Goal: Information Seeking & Learning: Compare options

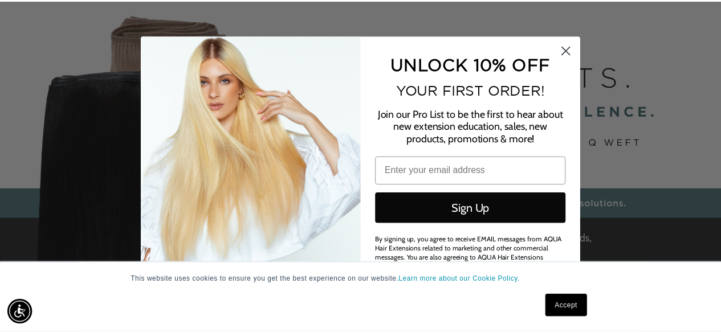
scroll to position [0, 1297]
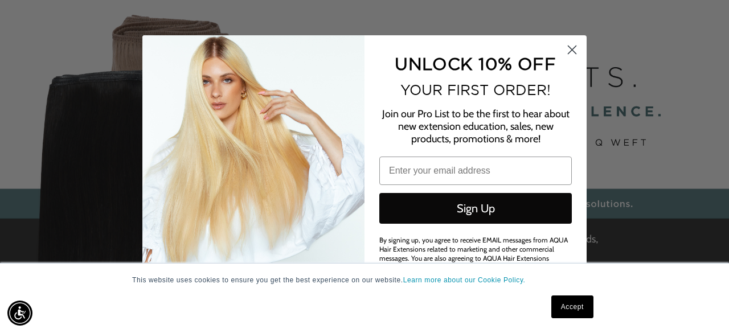
click at [571, 47] on circle "Close dialog" at bounding box center [572, 49] width 19 height 19
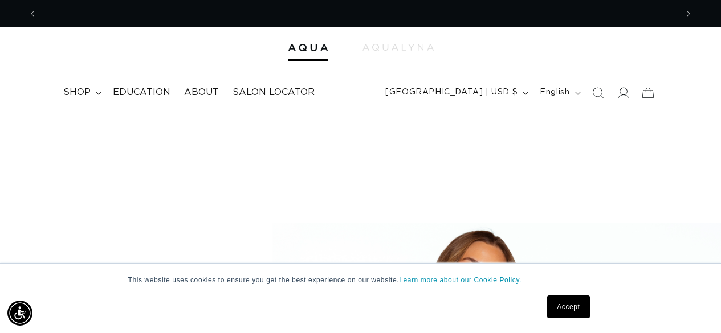
scroll to position [0, 640]
click at [79, 96] on span "shop" at bounding box center [76, 93] width 27 height 12
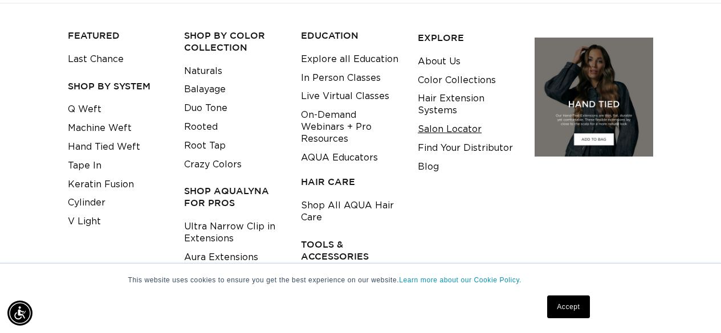
scroll to position [0, 0]
click at [430, 132] on link "Salon Locator" at bounding box center [450, 129] width 64 height 19
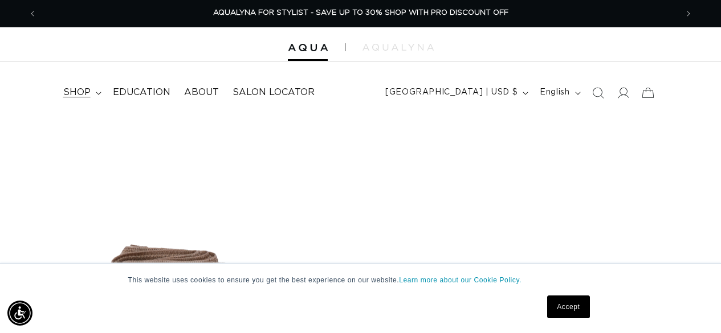
click at [75, 96] on span "shop" at bounding box center [76, 93] width 27 height 12
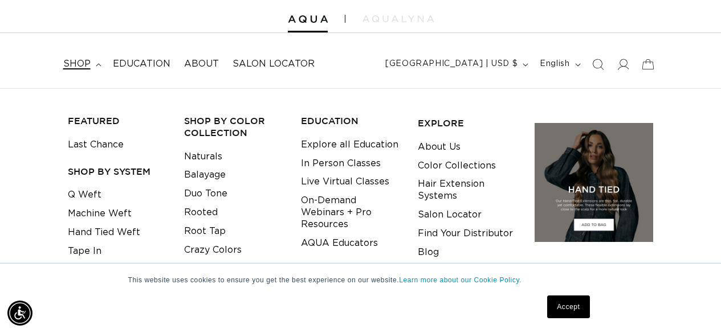
scroll to position [114, 0]
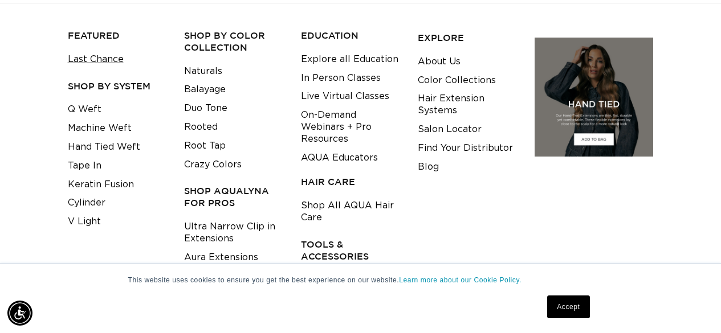
click at [113, 62] on link "Last Chance" at bounding box center [96, 59] width 56 height 19
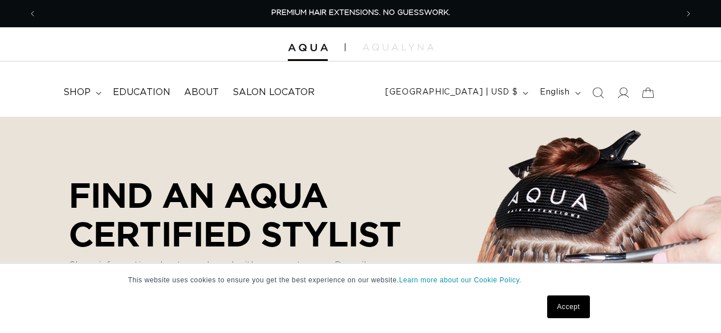
select select "m"
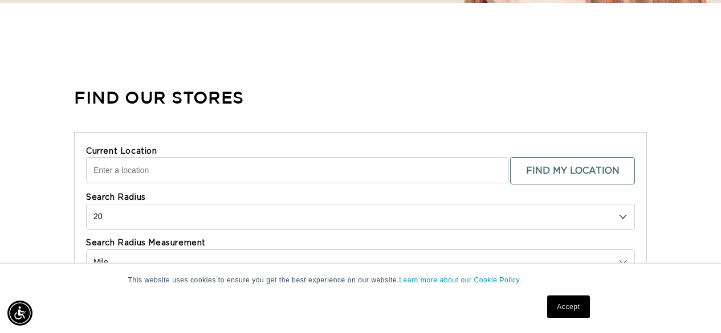
scroll to position [0, 1280]
click at [306, 168] on input "Current Location" at bounding box center [297, 170] width 423 height 26
click at [306, 167] on input "Current Location" at bounding box center [297, 170] width 423 height 26
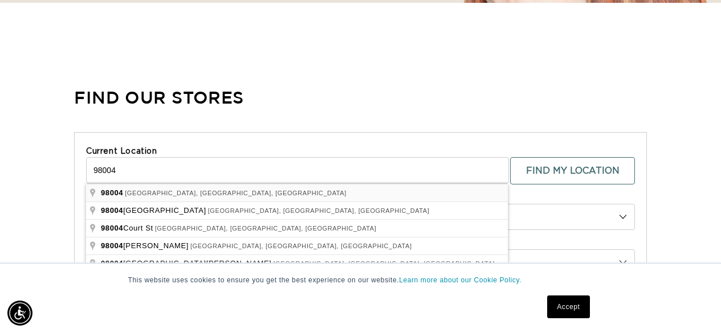
type input "Bellevue, WA 98004, USA"
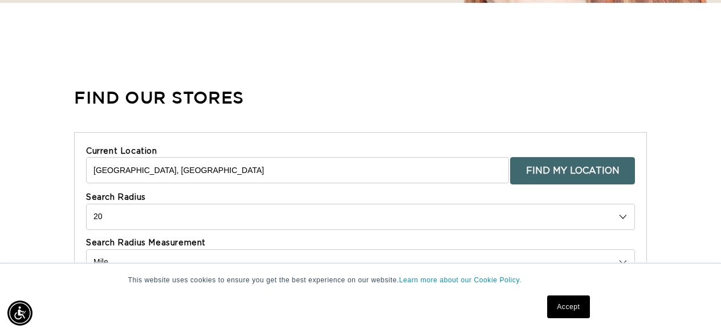
click at [538, 176] on button "Find My Location" at bounding box center [572, 170] width 125 height 27
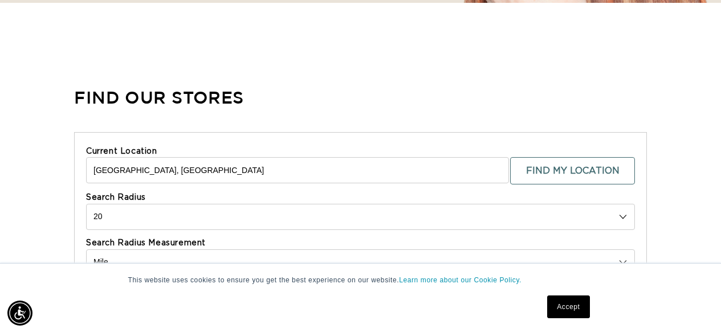
scroll to position [399, 0]
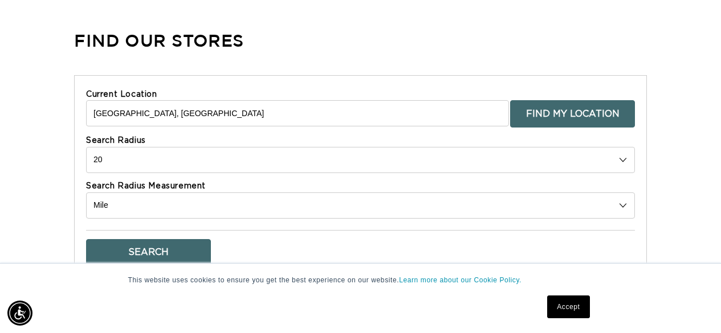
click at [541, 110] on button "Find My Location" at bounding box center [572, 113] width 125 height 27
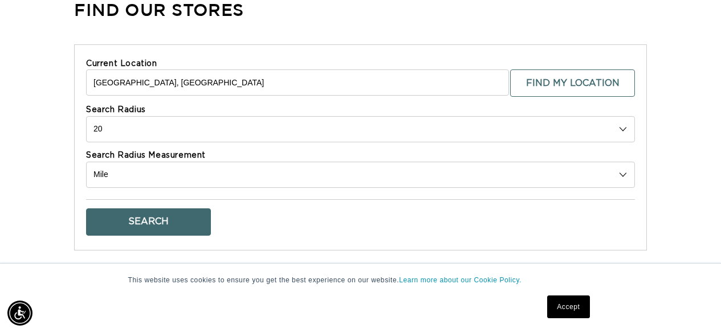
scroll to position [456, 0]
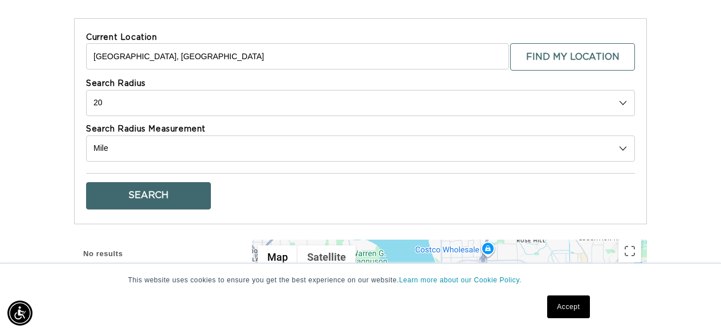
click at [197, 203] on button "Search" at bounding box center [148, 195] width 125 height 27
click at [156, 187] on button "Search" at bounding box center [148, 195] width 125 height 27
click at [153, 96] on select "10 20 30 40 No Limit" at bounding box center [360, 103] width 549 height 26
select select "0"
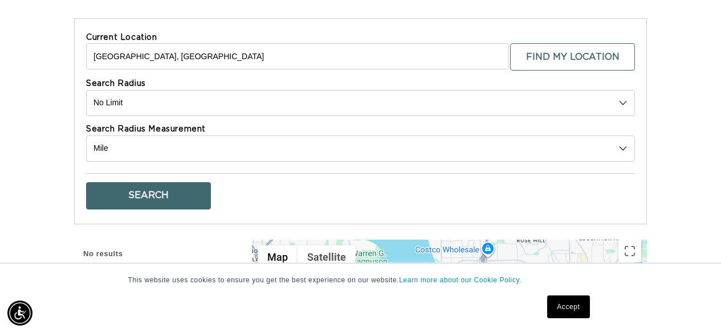
click at [86, 90] on select "10 20 30 40 No Limit" at bounding box center [360, 103] width 549 height 26
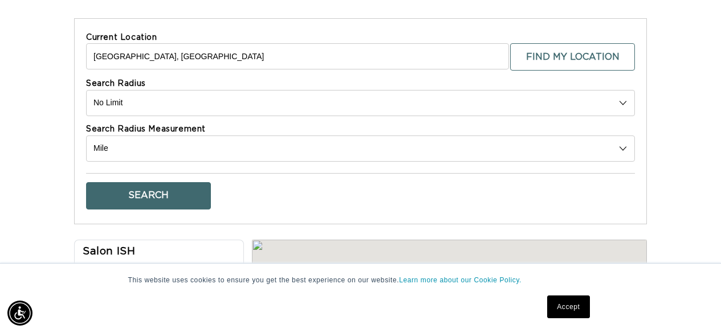
click at [162, 201] on button "Search" at bounding box center [148, 195] width 125 height 27
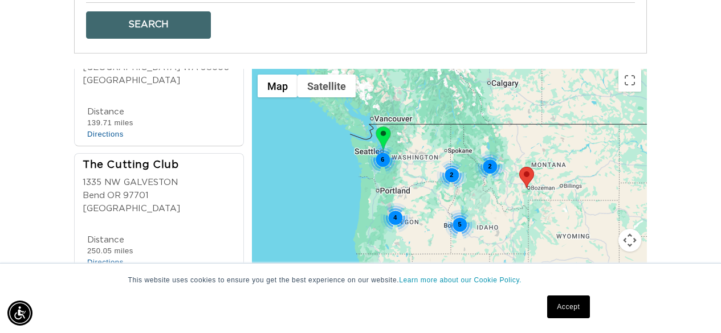
scroll to position [0, 0]
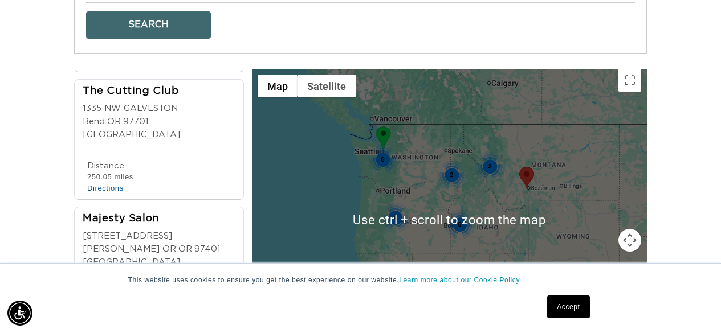
click at [398, 188] on div "6 4 2 2 5 5" at bounding box center [449, 220] width 395 height 302
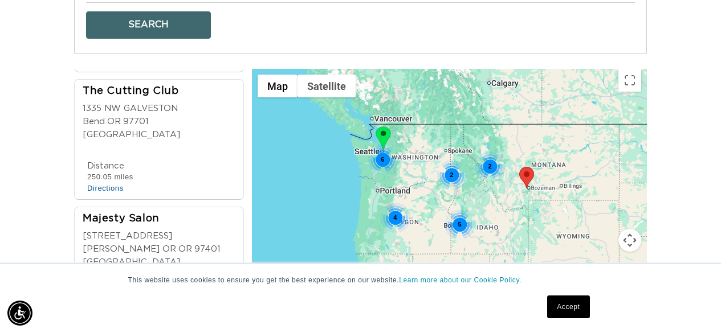
click at [395, 157] on div "6" at bounding box center [382, 160] width 30 height 30
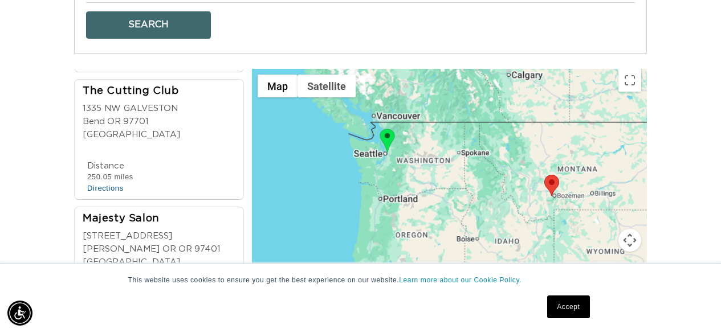
click at [394, 157] on div at bounding box center [449, 220] width 395 height 302
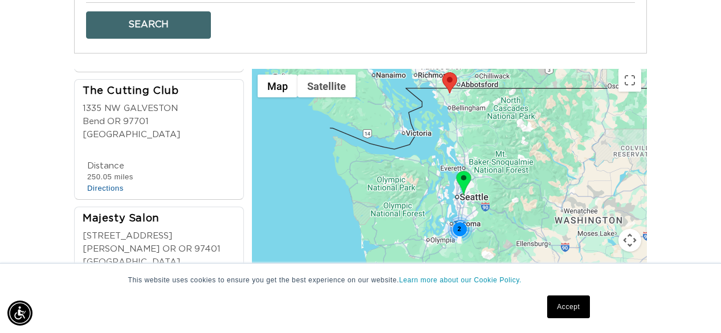
click at [463, 203] on div "2 3" at bounding box center [449, 220] width 395 height 302
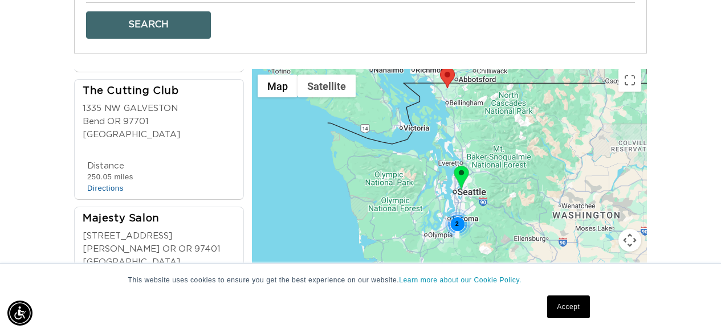
click at [461, 203] on div "2 3" at bounding box center [449, 220] width 395 height 302
click at [471, 202] on div "2 3" at bounding box center [449, 220] width 395 height 302
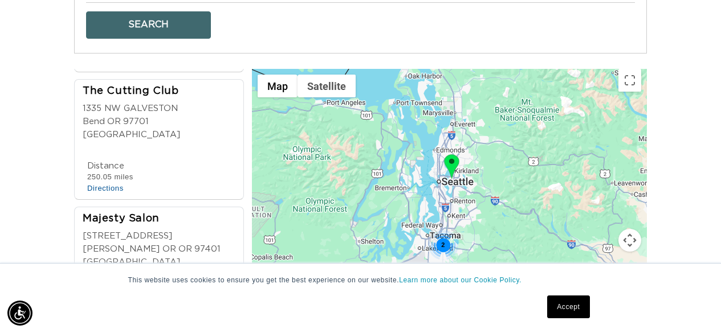
click at [469, 197] on div "2" at bounding box center [449, 220] width 395 height 302
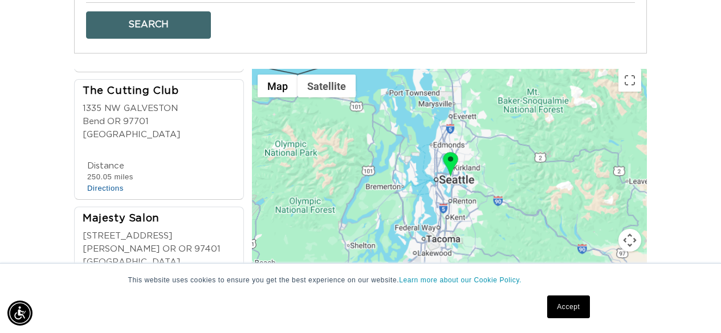
click at [469, 197] on div at bounding box center [449, 220] width 395 height 302
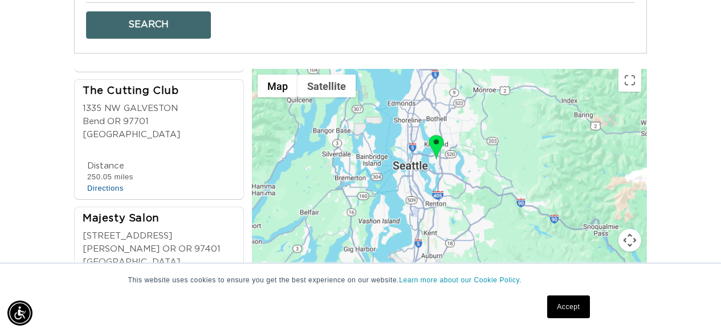
click at [468, 197] on div at bounding box center [449, 220] width 395 height 302
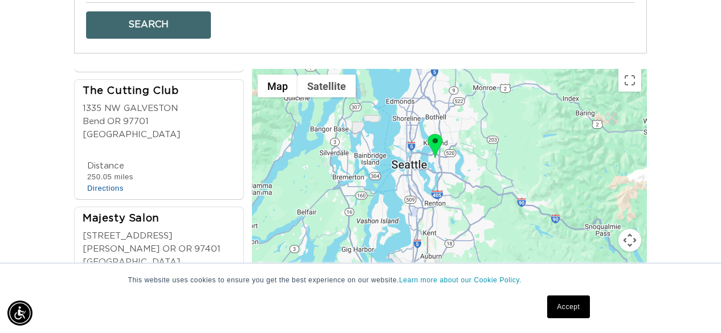
click at [436, 171] on div "2" at bounding box center [449, 220] width 395 height 302
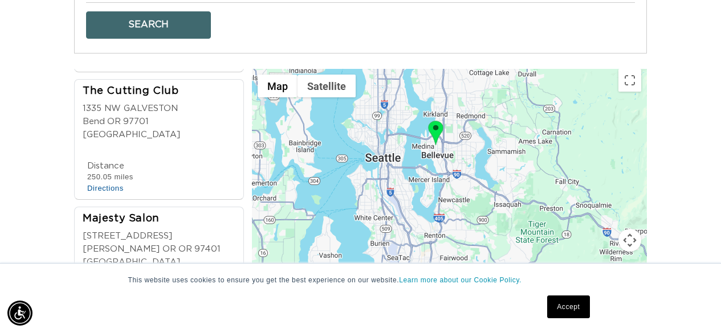
click at [426, 163] on div at bounding box center [449, 220] width 395 height 302
click at [425, 163] on div at bounding box center [449, 220] width 395 height 302
click at [440, 129] on img at bounding box center [435, 133] width 15 height 24
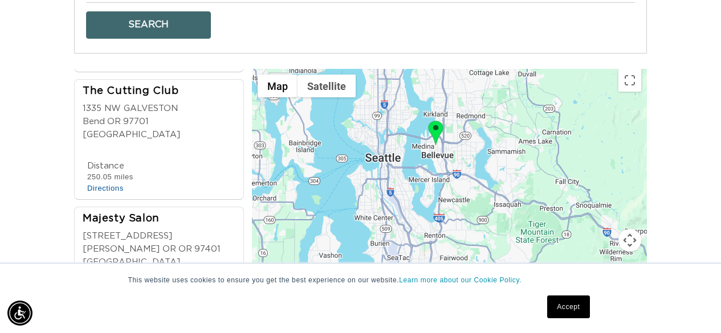
click at [440, 129] on img at bounding box center [435, 133] width 15 height 24
click at [446, 158] on div "To navigate, press the arrow keys." at bounding box center [449, 220] width 395 height 302
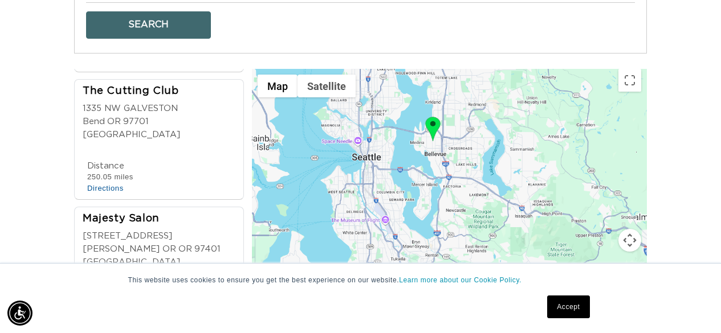
click at [446, 158] on div at bounding box center [449, 220] width 395 height 302
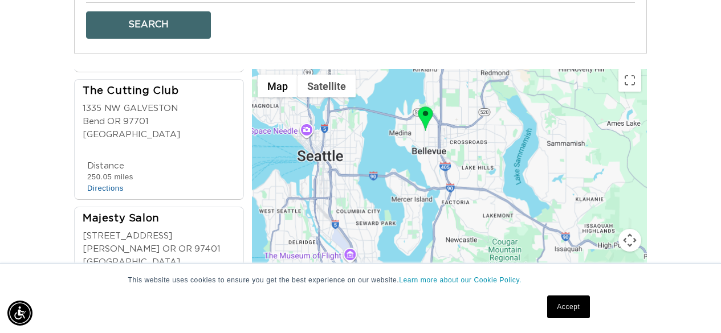
drag, startPoint x: 446, startPoint y: 158, endPoint x: 442, endPoint y: 152, distance: 7.9
click at [445, 157] on div at bounding box center [449, 220] width 395 height 302
drag, startPoint x: 442, startPoint y: 152, endPoint x: 435, endPoint y: 145, distance: 9.3
click at [438, 147] on div at bounding box center [449, 220] width 395 height 302
drag, startPoint x: 435, startPoint y: 145, endPoint x: 425, endPoint y: 137, distance: 13.0
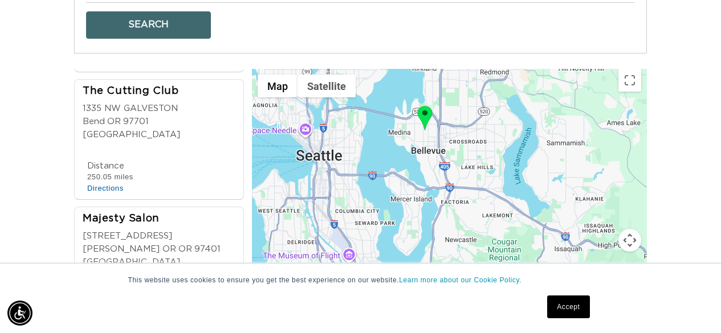
click at [429, 140] on div at bounding box center [449, 220] width 395 height 302
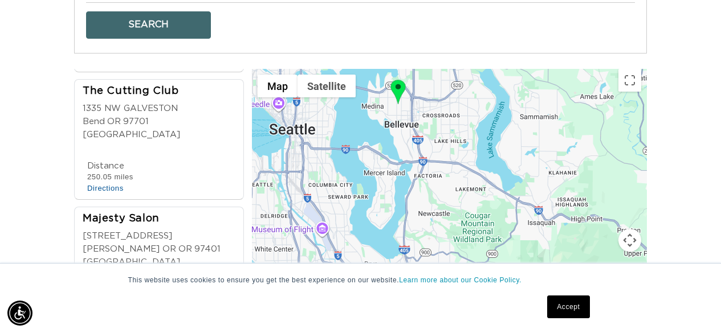
click at [423, 135] on div at bounding box center [449, 220] width 395 height 302
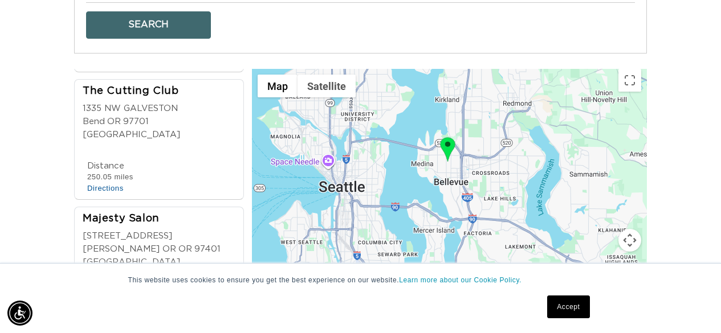
drag, startPoint x: 422, startPoint y: 134, endPoint x: 473, endPoint y: 193, distance: 77.6
click at [480, 202] on div at bounding box center [449, 220] width 395 height 302
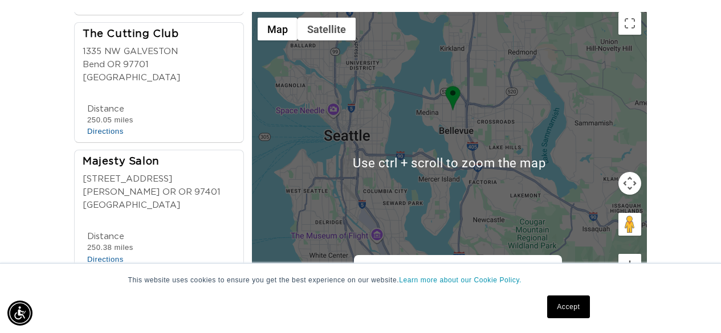
click at [627, 259] on button "Zoom in" at bounding box center [629, 265] width 23 height 23
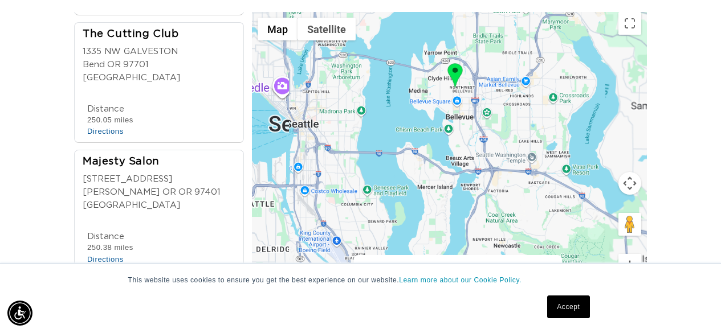
click at [627, 259] on button "Zoom in" at bounding box center [629, 265] width 23 height 23
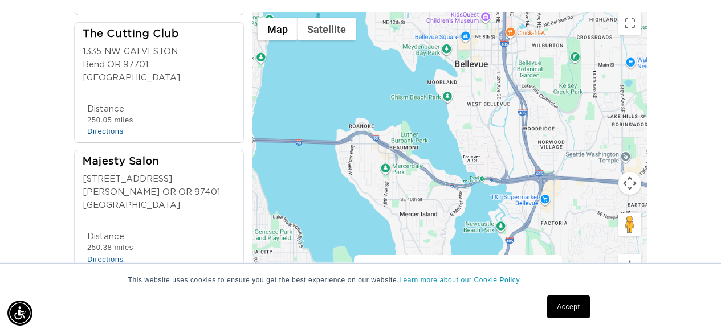
click at [627, 259] on button "Zoom in" at bounding box center [629, 265] width 23 height 23
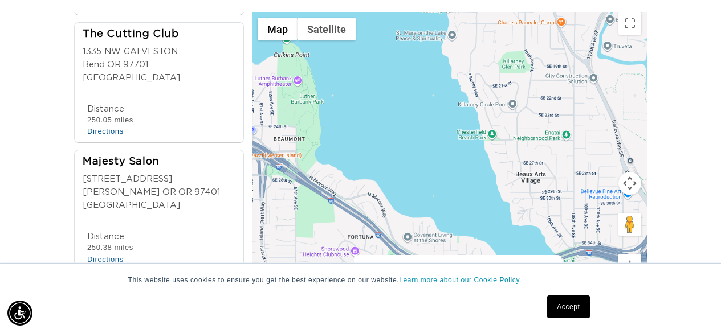
drag, startPoint x: 496, startPoint y: 90, endPoint x: 496, endPoint y: 244, distance: 154.4
click at [505, 255] on div "Use ctrl + scroll to zoom the map Map Terrain Satellite Labels Current location…" at bounding box center [449, 163] width 395 height 302
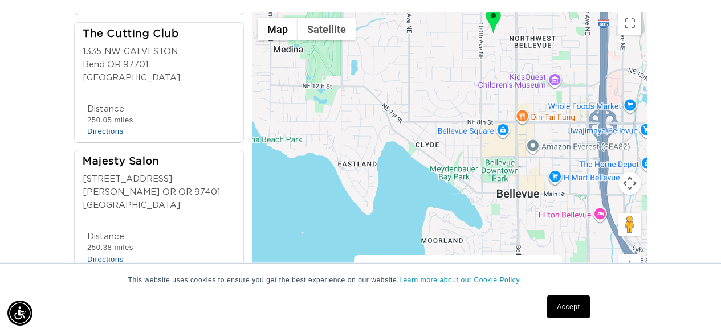
drag, startPoint x: 474, startPoint y: 100, endPoint x: 459, endPoint y: 199, distance: 100.9
click at [473, 227] on div at bounding box center [449, 163] width 395 height 302
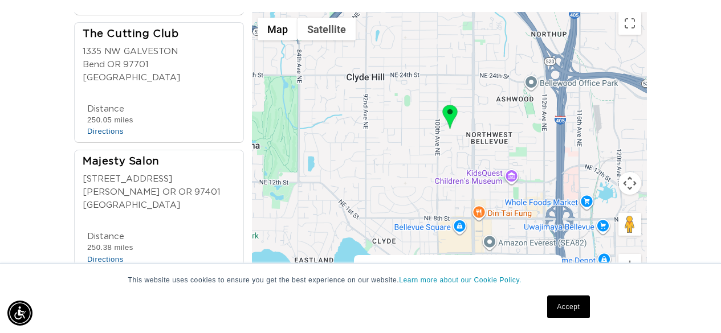
drag, startPoint x: 455, startPoint y: 121, endPoint x: 416, endPoint y: 222, distance: 108.0
click at [414, 222] on div at bounding box center [449, 163] width 395 height 302
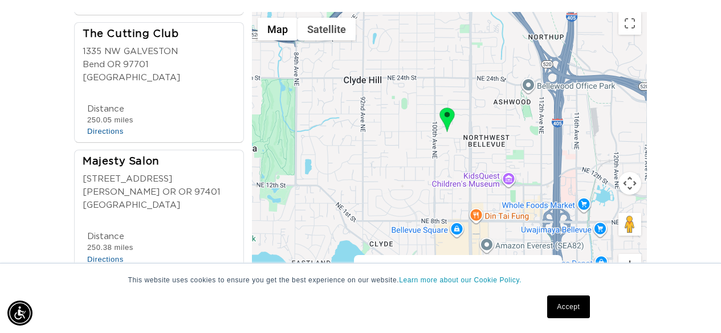
click at [623, 258] on button "Zoom in" at bounding box center [629, 265] width 23 height 23
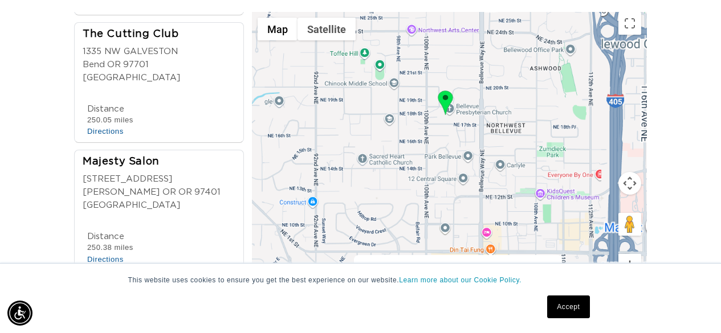
click at [623, 258] on button "Zoom in" at bounding box center [629, 265] width 23 height 23
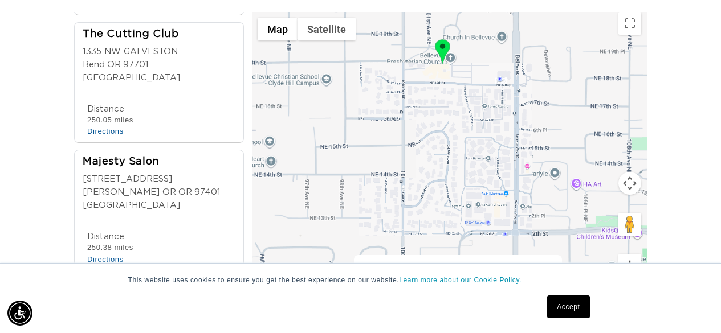
click at [623, 258] on button "Zoom in" at bounding box center [629, 265] width 23 height 23
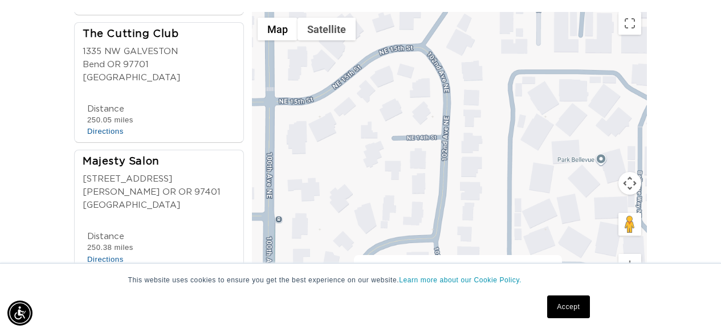
drag, startPoint x: 475, startPoint y: 63, endPoint x: 485, endPoint y: 240, distance: 177.5
click at [487, 247] on div at bounding box center [449, 163] width 395 height 302
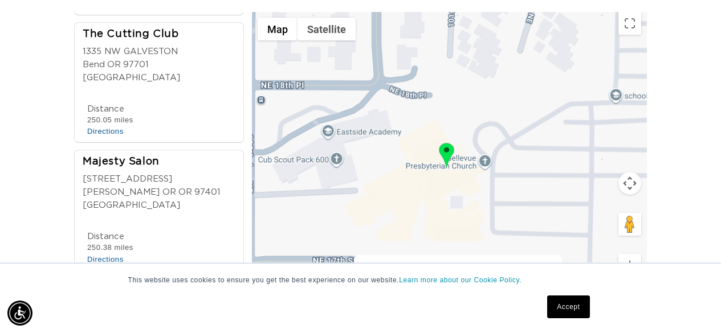
drag, startPoint x: 479, startPoint y: 142, endPoint x: 485, endPoint y: 153, distance: 11.7
click at [485, 153] on div at bounding box center [449, 163] width 395 height 302
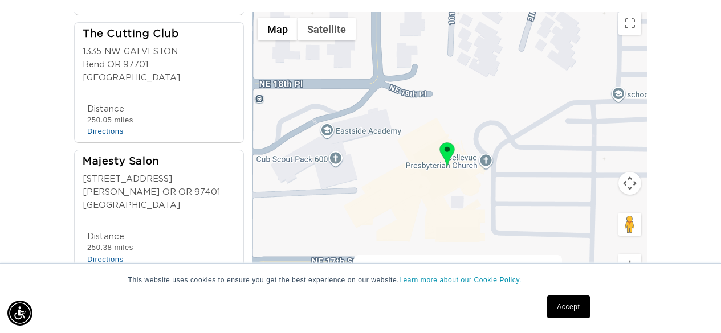
click at [449, 147] on img at bounding box center [446, 154] width 15 height 24
click at [450, 164] on img at bounding box center [446, 154] width 15 height 24
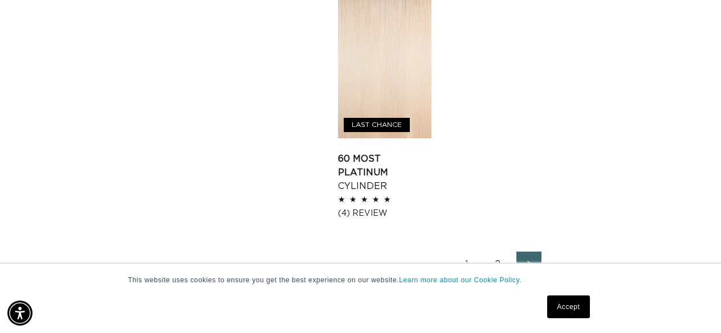
scroll to position [1481, 0]
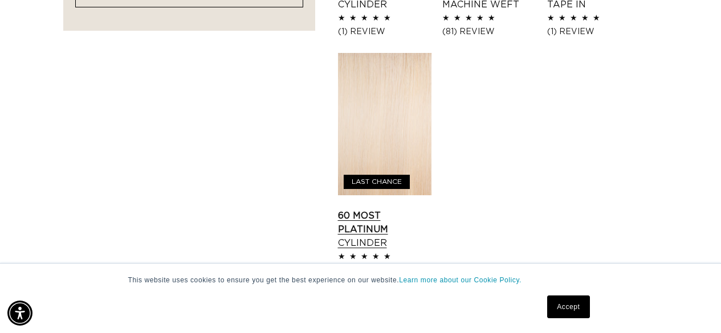
click at [395, 209] on link "60 Most Platinum Cylinder" at bounding box center [384, 229] width 93 height 41
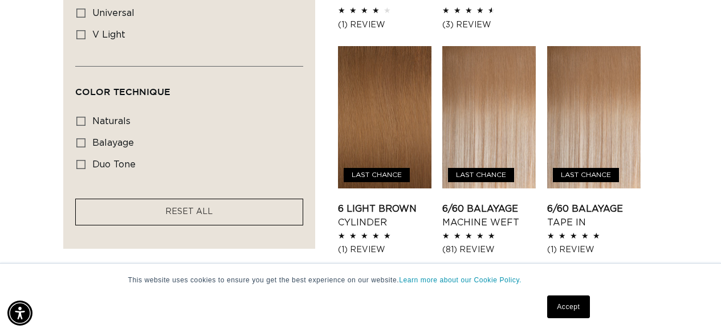
scroll to position [0, 0]
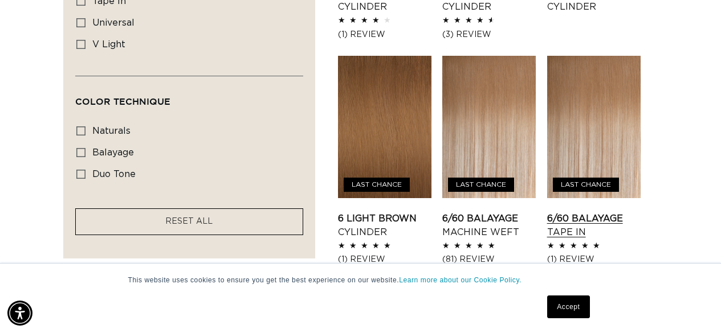
click at [591, 212] on link "6/60 Balayage Tape In" at bounding box center [593, 225] width 93 height 27
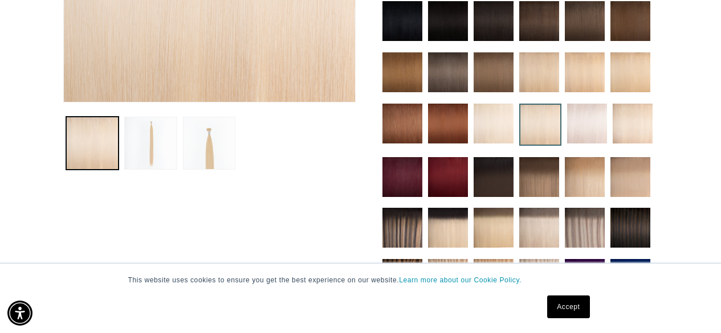
scroll to position [0, 640]
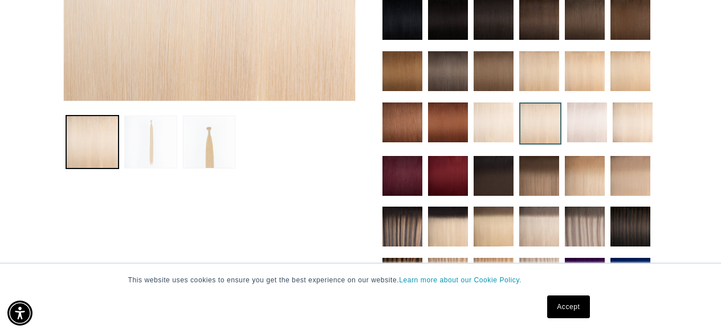
click at [151, 138] on button "Load image 2 in gallery view" at bounding box center [150, 142] width 53 height 53
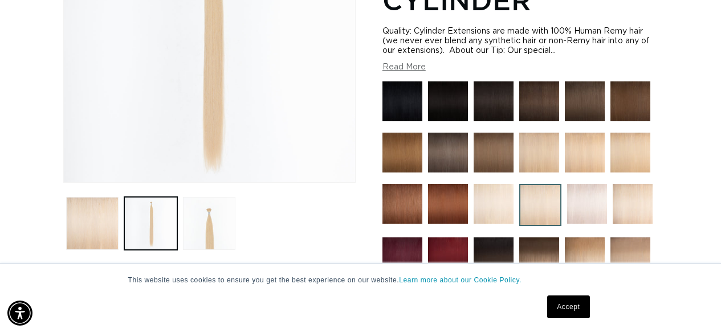
scroll to position [328, 0]
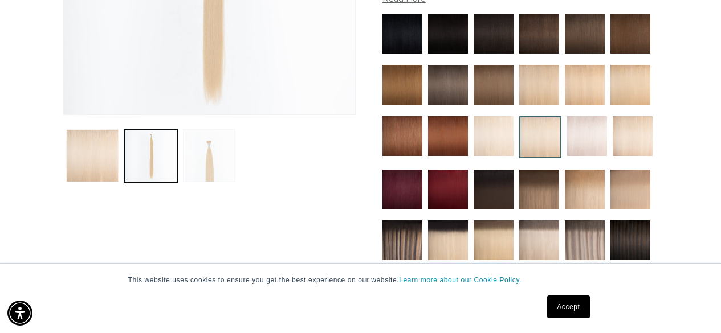
click at [223, 167] on button "Load image 3 in gallery view" at bounding box center [209, 155] width 53 height 53
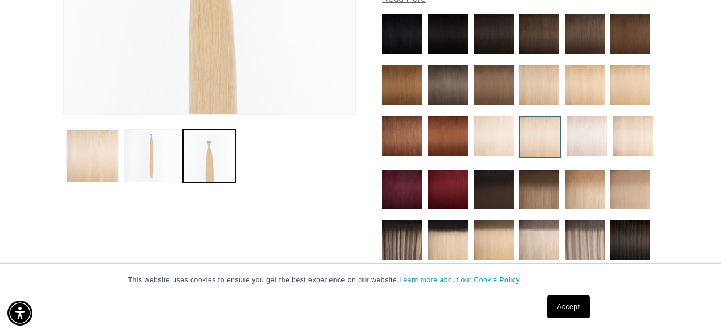
scroll to position [0, 1280]
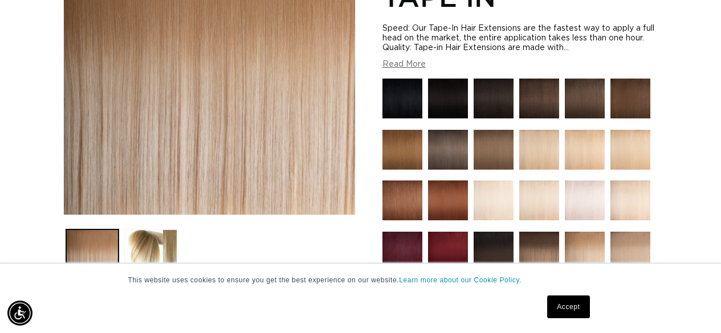
scroll to position [0, 640]
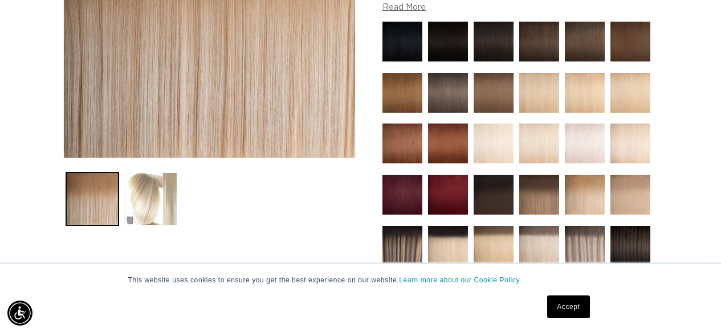
click at [154, 191] on button "Load image 2 in gallery view" at bounding box center [150, 199] width 53 height 53
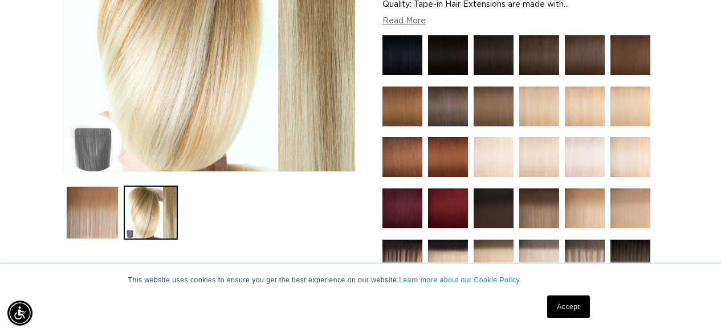
scroll to position [0, 0]
click at [89, 152] on img "Gallery Viewer" at bounding box center [209, 29] width 291 height 285
click at [100, 138] on img "Gallery Viewer" at bounding box center [209, 29] width 291 height 285
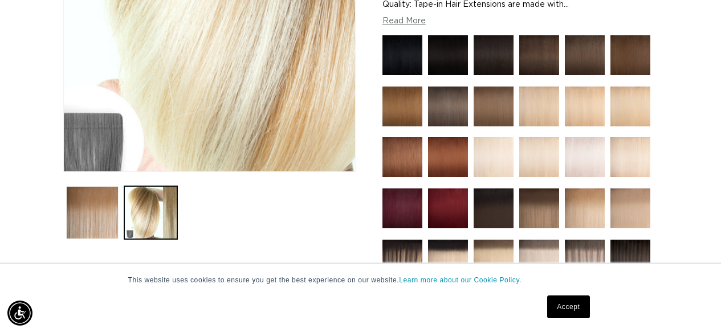
scroll to position [0, 640]
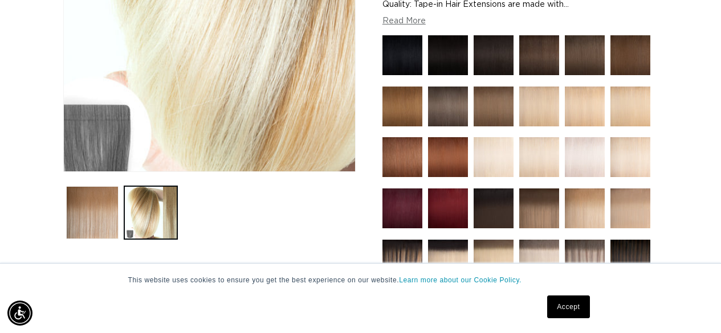
click at [92, 146] on div "Gallery Viewer" at bounding box center [209, 29] width 291 height 285
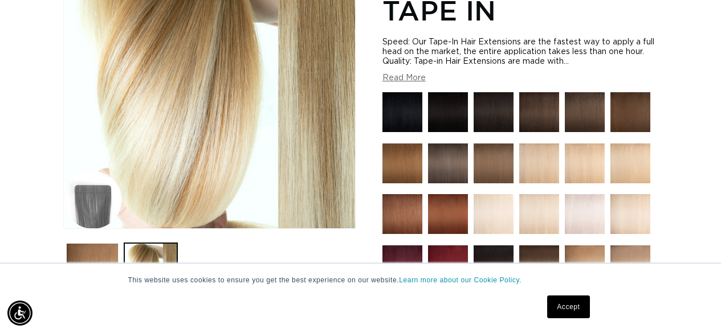
scroll to position [0, 1280]
click at [393, 78] on button "Read More" at bounding box center [403, 78] width 43 height 10
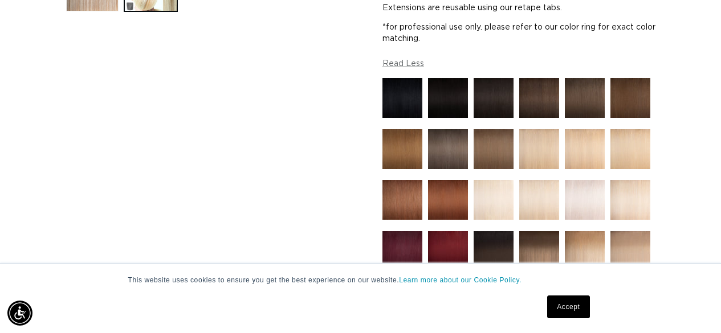
click at [445, 100] on img at bounding box center [448, 98] width 40 height 40
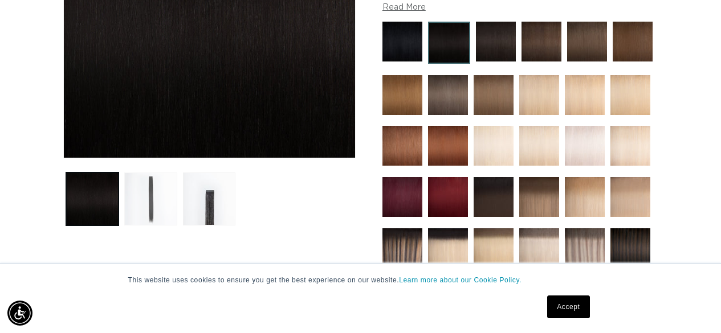
scroll to position [0, 640]
click at [136, 187] on button "Load image 2 in gallery view" at bounding box center [150, 199] width 53 height 53
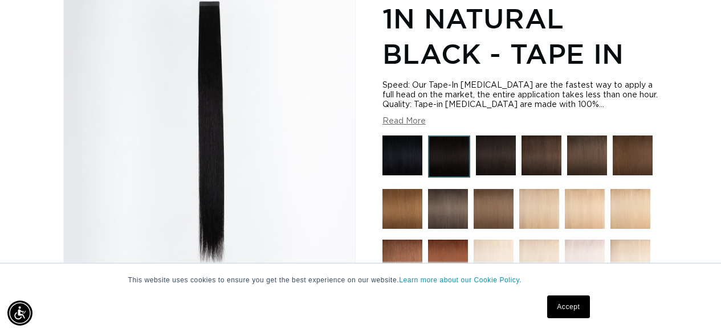
scroll to position [157, 0]
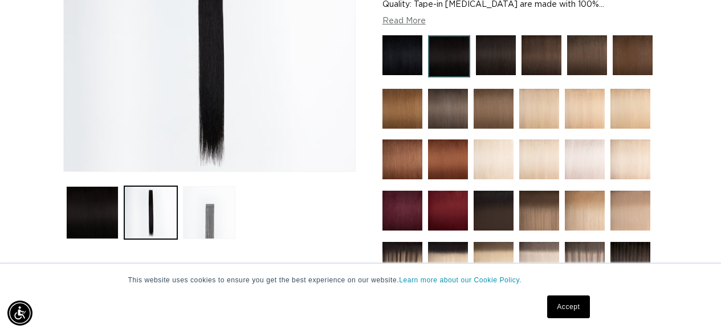
click at [216, 215] on button "Load image 3 in gallery view" at bounding box center [209, 212] width 53 height 53
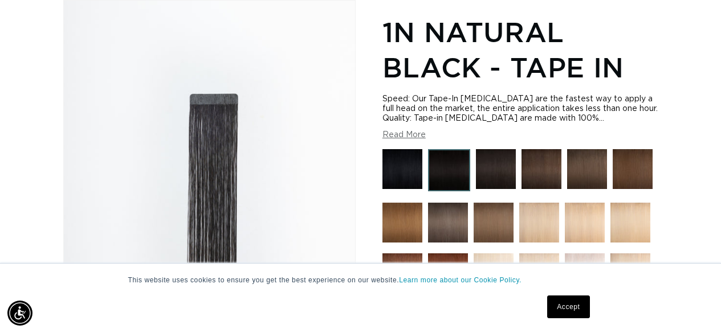
scroll to position [214, 0]
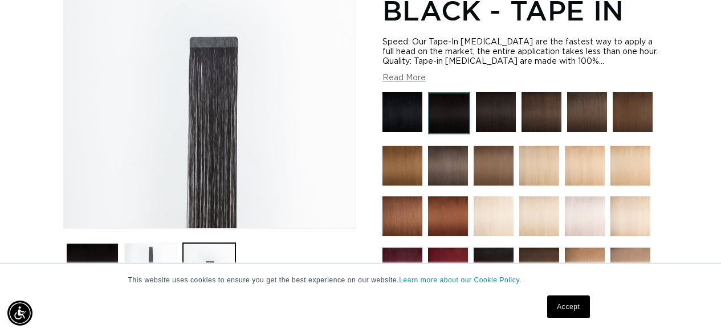
click at [150, 261] on button "Load image 2 in gallery view" at bounding box center [150, 269] width 53 height 53
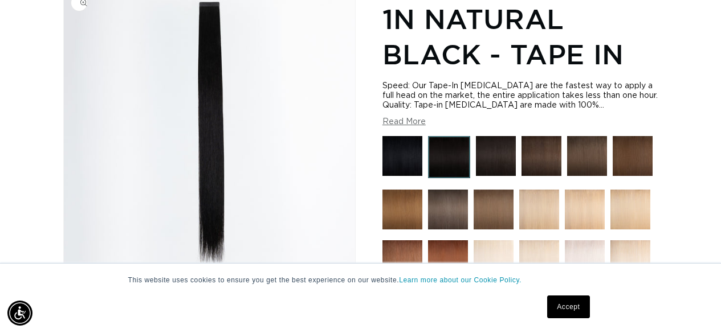
scroll to position [157, 0]
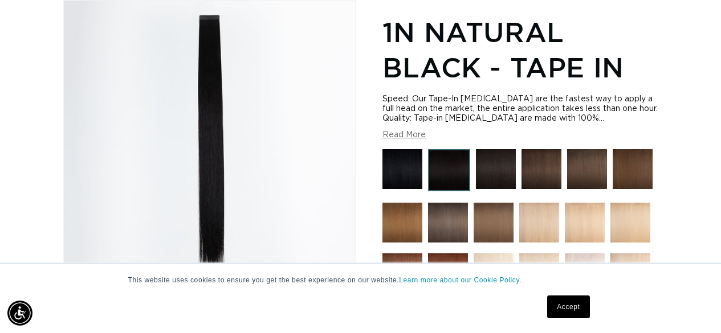
click at [394, 132] on button "Read More" at bounding box center [403, 135] width 43 height 10
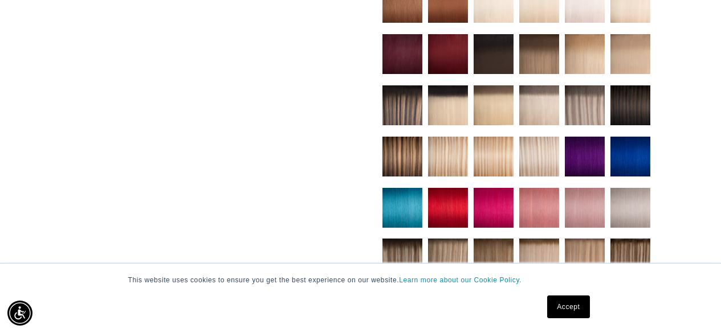
scroll to position [0, 0]
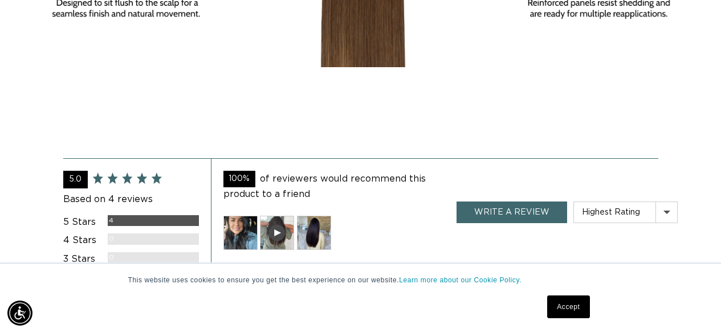
click at [240, 234] on img at bounding box center [240, 233] width 34 height 34
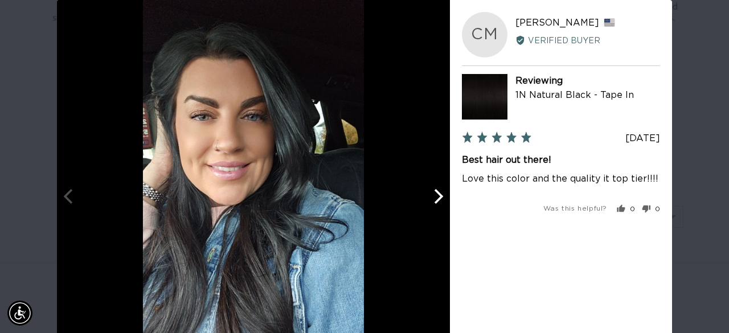
click at [439, 199] on icon "Next" at bounding box center [437, 196] width 15 height 15
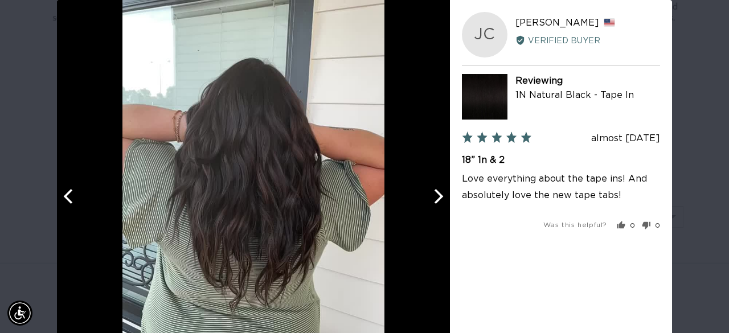
click at [438, 198] on icon "Next" at bounding box center [439, 196] width 9 height 15
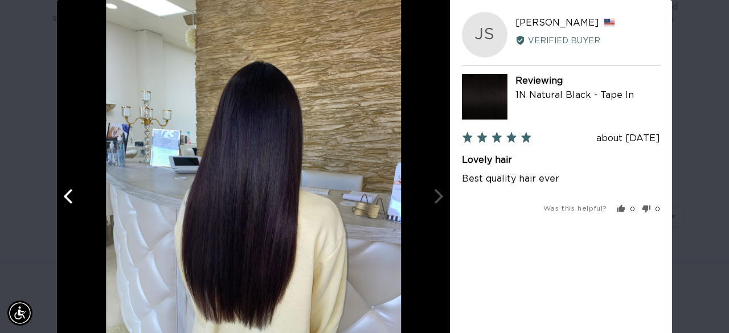
click at [701, 71] on div "User-Uploaded Media Gallery Your browser doesn't support HTML5 videos. JS Jay S…" at bounding box center [364, 166] width 729 height 333
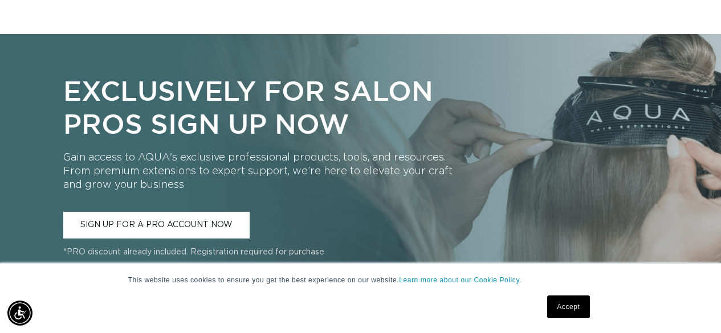
scroll to position [1276, 0]
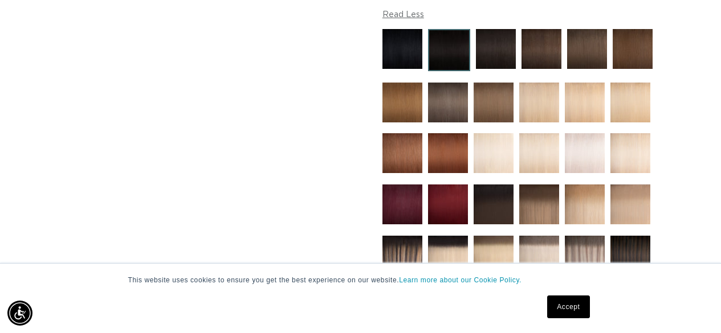
click at [644, 51] on img at bounding box center [632, 49] width 40 height 40
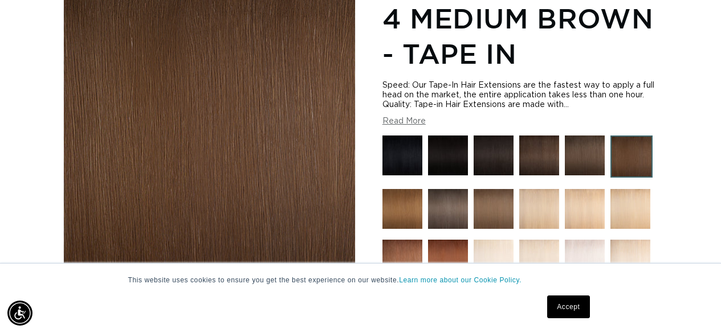
scroll to position [0, 640]
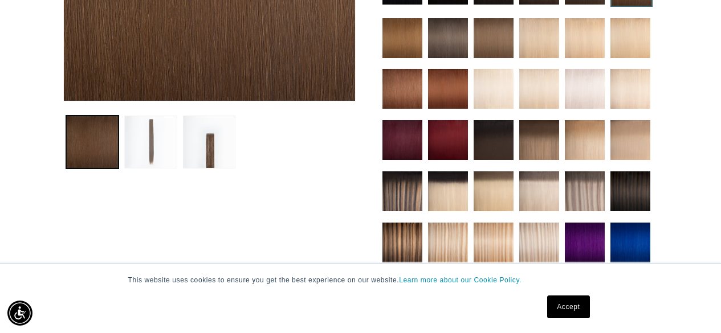
click at [170, 148] on button "Load image 2 in gallery view" at bounding box center [150, 142] width 53 height 53
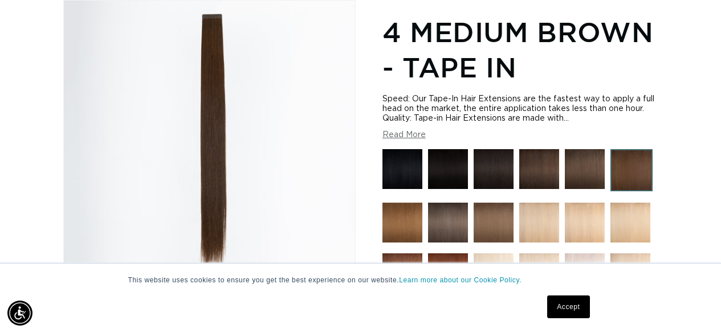
scroll to position [0, 1280]
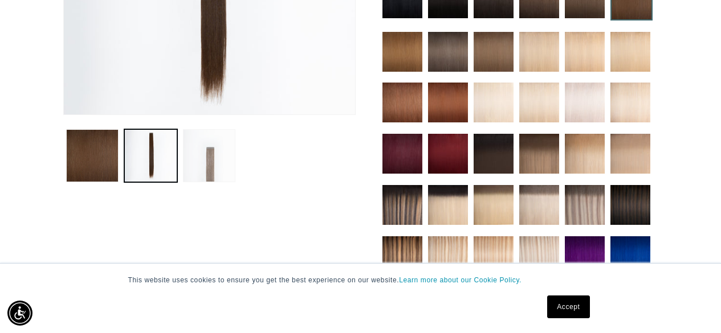
click at [222, 169] on button "Load image 3 in gallery view" at bounding box center [209, 155] width 53 height 53
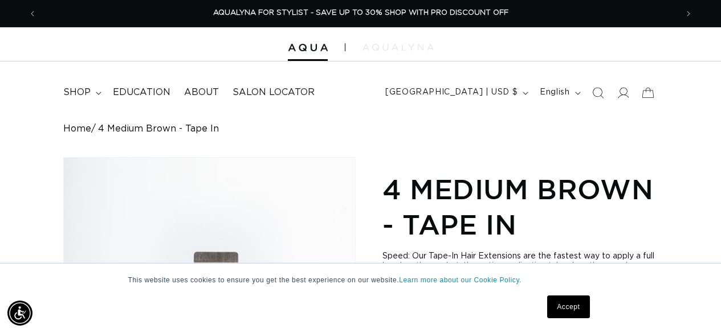
click at [395, 46] on img at bounding box center [397, 47] width 71 height 7
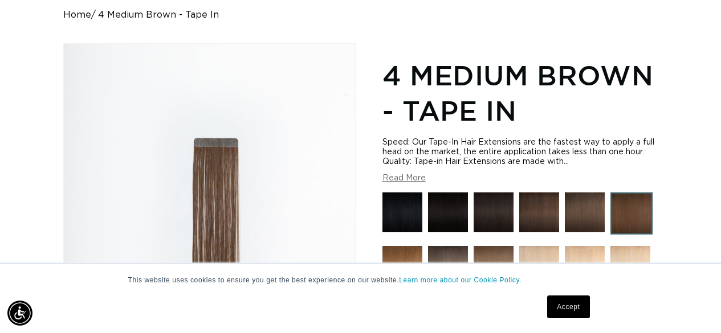
scroll to position [0, 640]
click at [409, 207] on img at bounding box center [402, 213] width 40 height 40
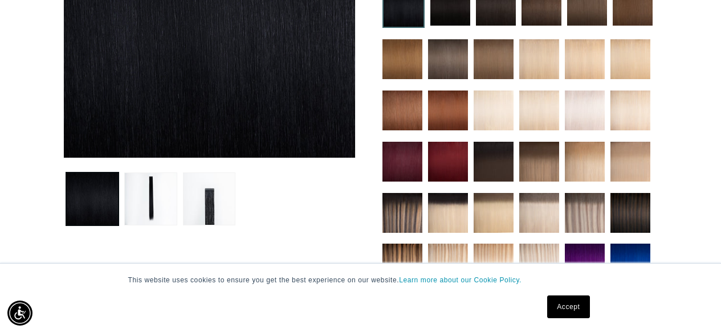
scroll to position [0, 1280]
click at [151, 194] on button "Load image 2 in gallery view" at bounding box center [150, 199] width 53 height 53
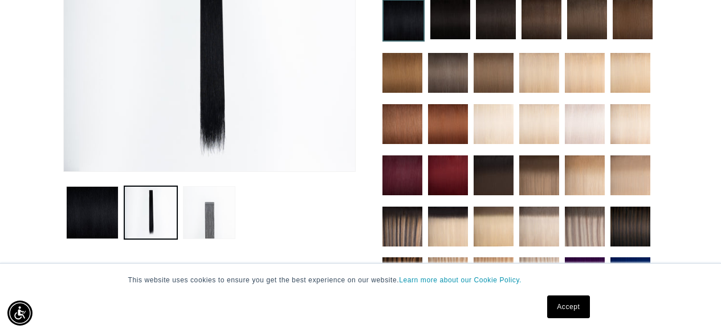
click at [222, 213] on button "Load image 3 in gallery view" at bounding box center [209, 212] width 53 height 53
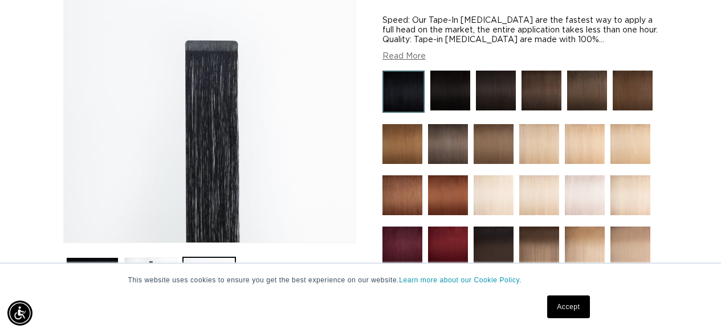
scroll to position [0, 0]
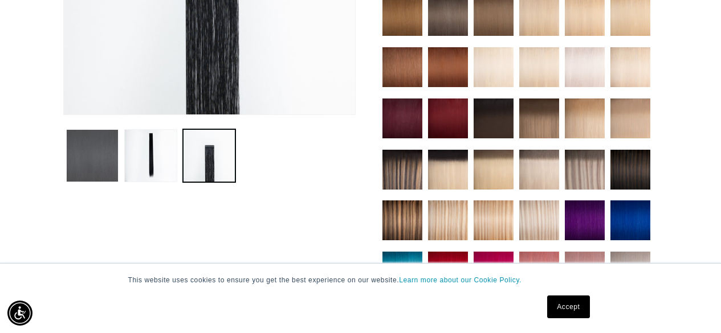
click at [85, 144] on button "Load image 1 in gallery view" at bounding box center [92, 155] width 53 height 53
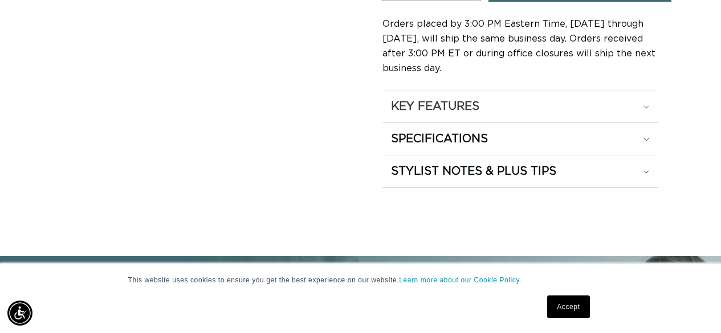
scroll to position [0, 640]
click at [451, 99] on h2 "KEY FEATURES" at bounding box center [435, 106] width 88 height 15
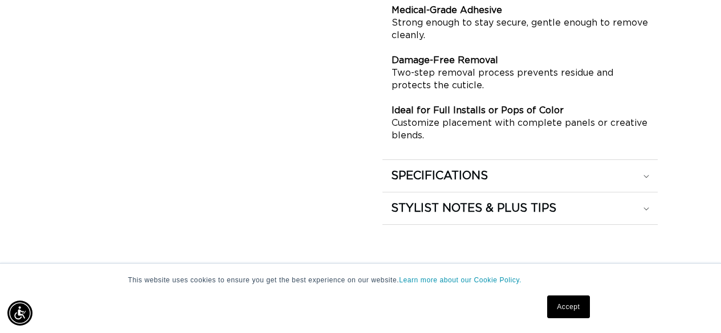
scroll to position [1069, 0]
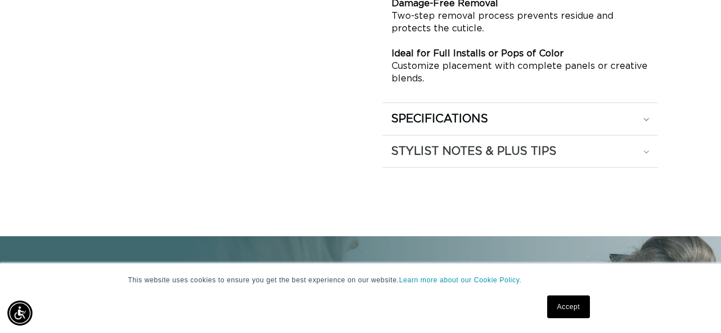
click at [454, 150] on h2 "STYLIST NOTES & PLUS TIPS" at bounding box center [473, 151] width 165 height 15
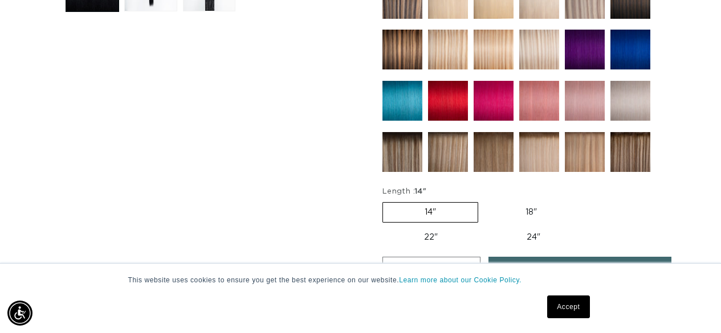
scroll to position [0, 0]
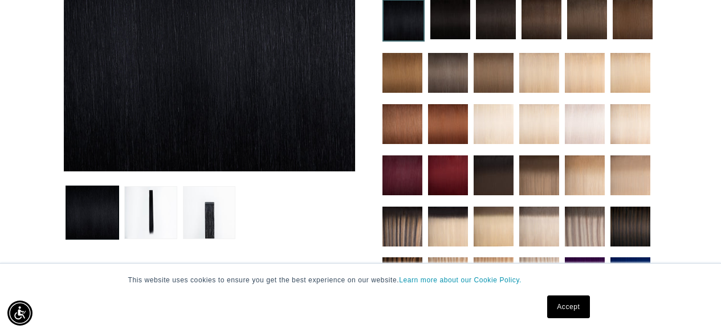
click at [412, 181] on img at bounding box center [402, 176] width 40 height 40
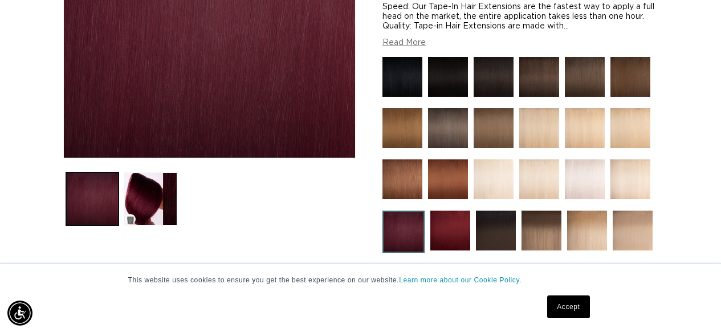
scroll to position [0, 640]
click at [451, 216] on img at bounding box center [450, 231] width 40 height 40
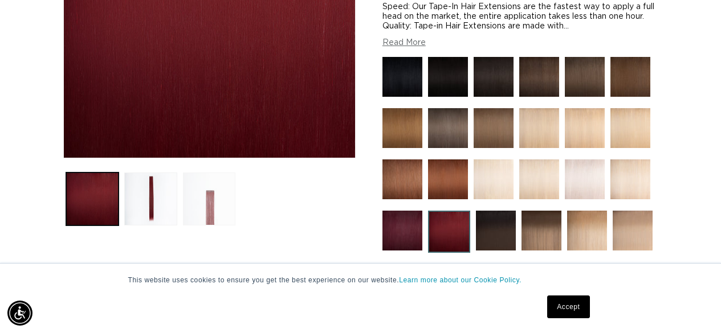
scroll to position [0, 640]
click at [158, 197] on button "Load image 2 in gallery view" at bounding box center [150, 199] width 53 height 53
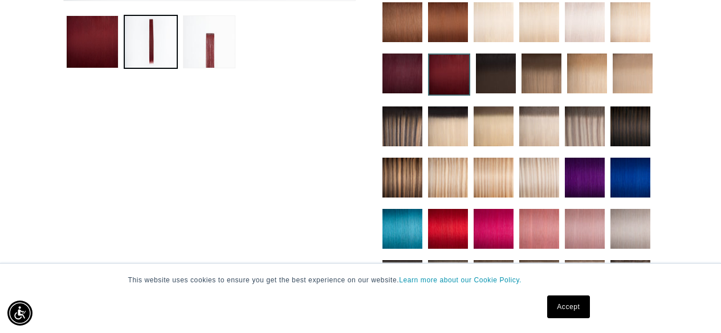
scroll to position [499, 0]
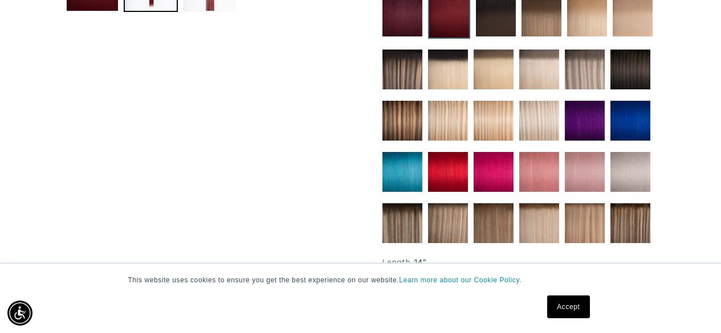
click at [502, 172] on img at bounding box center [493, 172] width 40 height 40
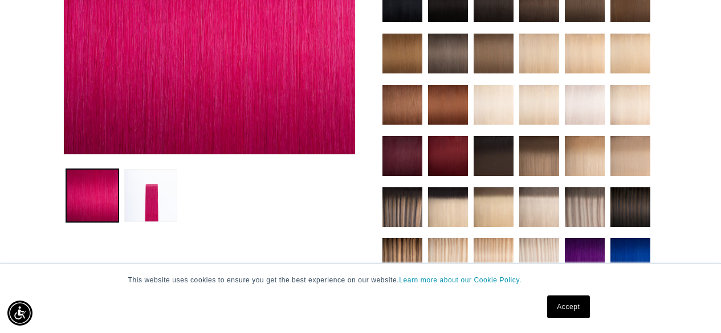
scroll to position [342, 0]
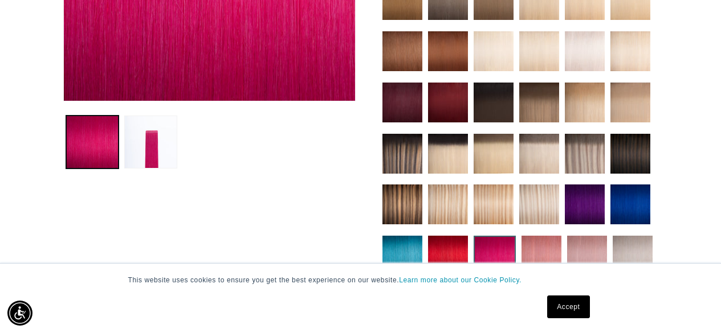
click at [406, 104] on img at bounding box center [402, 103] width 40 height 40
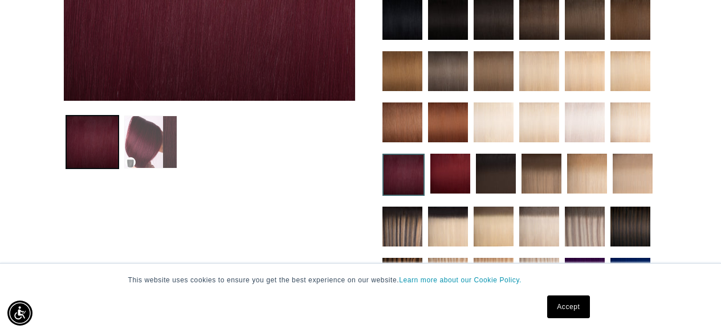
click at [153, 127] on button "Load image 2 in gallery view" at bounding box center [150, 142] width 53 height 53
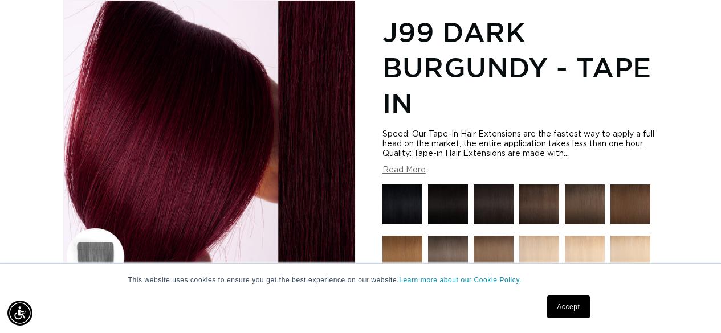
scroll to position [214, 0]
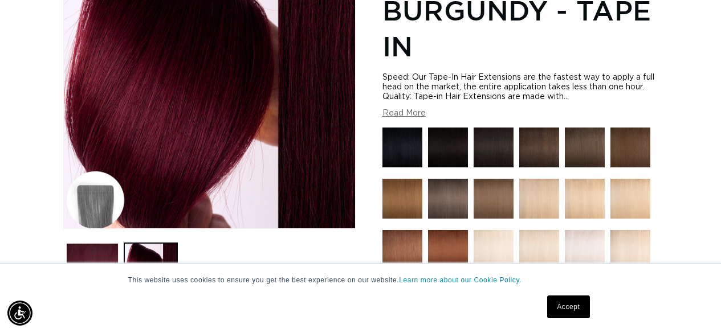
click at [422, 118] on button "Read More" at bounding box center [403, 114] width 43 height 10
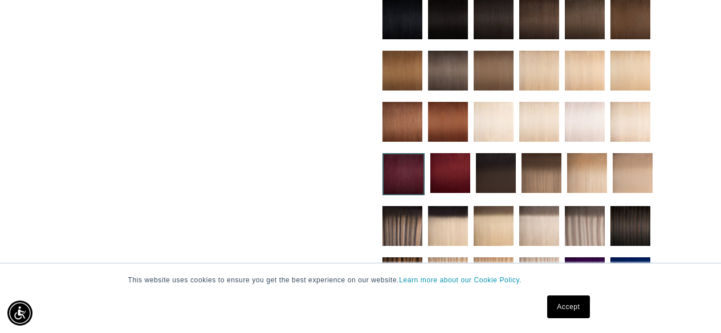
scroll to position [556, 0]
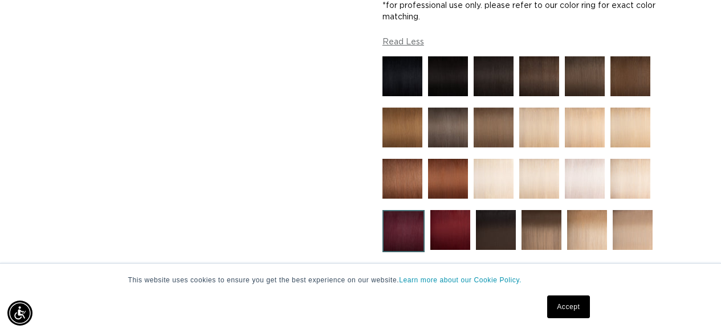
click at [510, 231] on img at bounding box center [496, 230] width 40 height 40
